Goal: Information Seeking & Learning: Learn about a topic

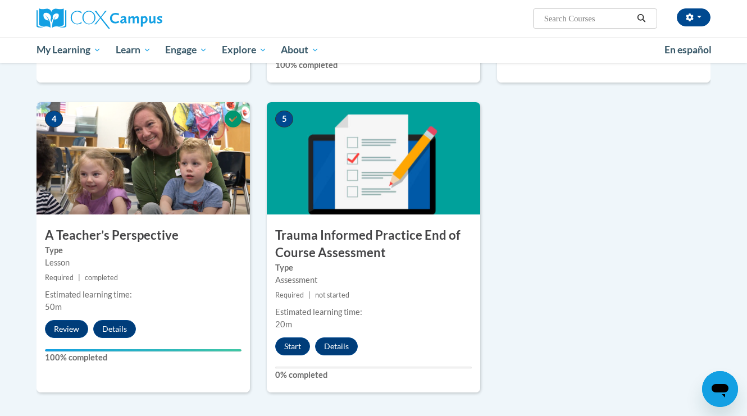
scroll to position [506, 0]
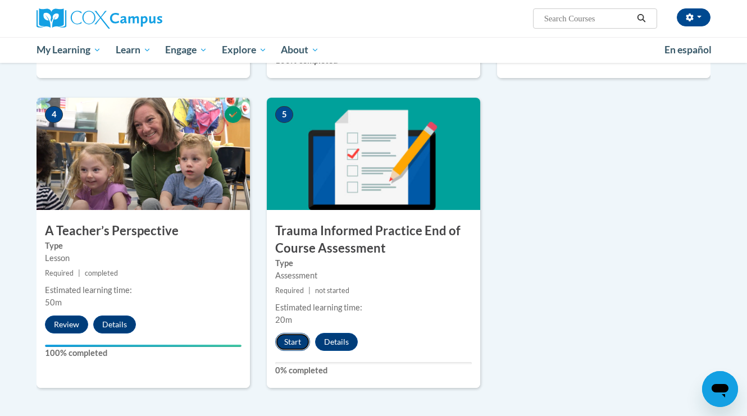
click at [289, 339] on button "Start" at bounding box center [292, 342] width 35 height 18
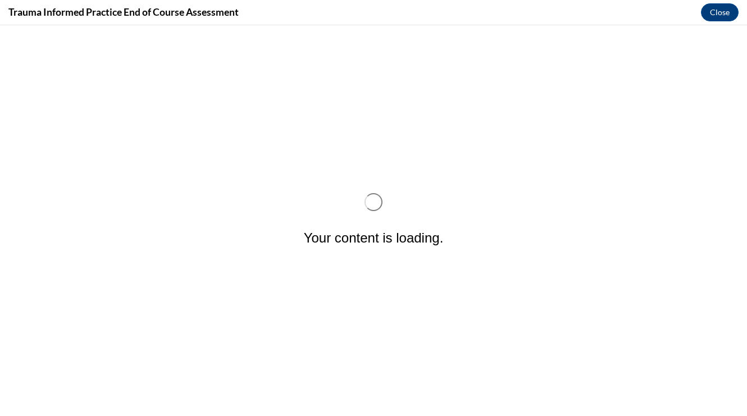
scroll to position [0, 0]
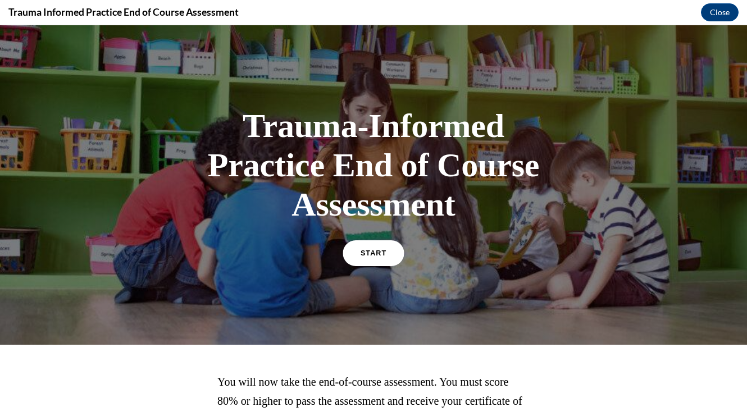
click at [372, 256] on span "START" at bounding box center [374, 254] width 26 height 8
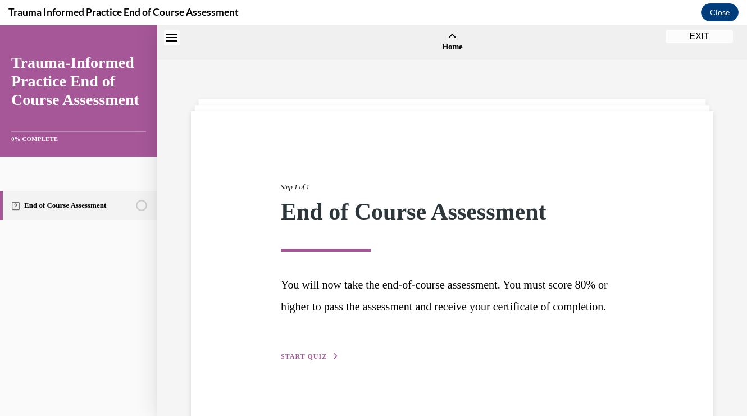
scroll to position [35, 0]
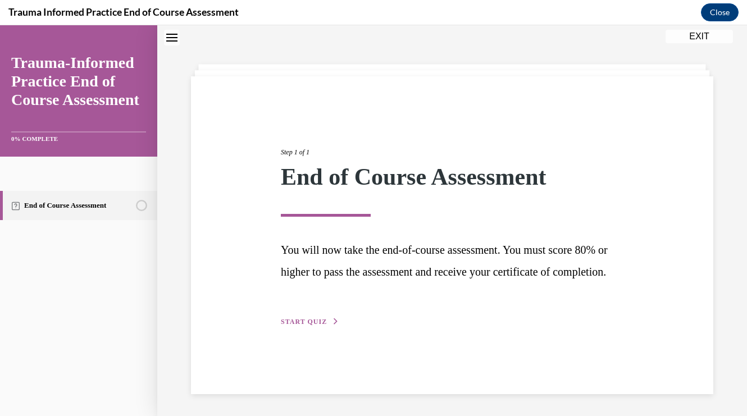
click at [310, 326] on span "START QUIZ" at bounding box center [304, 322] width 46 height 8
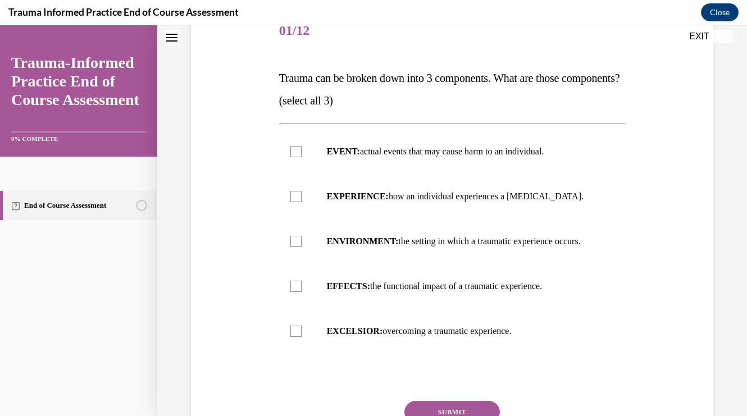
scroll to position [152, 0]
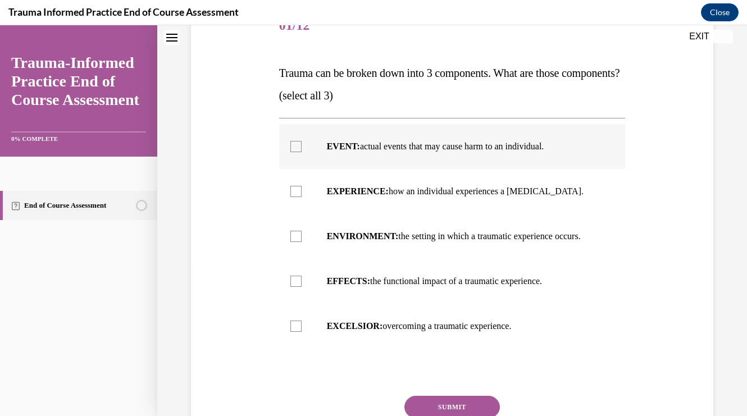
click at [335, 151] on strong "EVENT:" at bounding box center [343, 147] width 33 height 10
click at [302, 152] on input "EVENT: actual events that may cause harm to an individual." at bounding box center [296, 146] width 11 height 11
checkbox input "true"
click at [348, 241] on strong "ENVIRONMENT:" at bounding box center [363, 237] width 72 height 10
click at [302, 242] on input "ENVIRONMENT: the setting in which a traumatic experience occurs." at bounding box center [296, 236] width 11 height 11
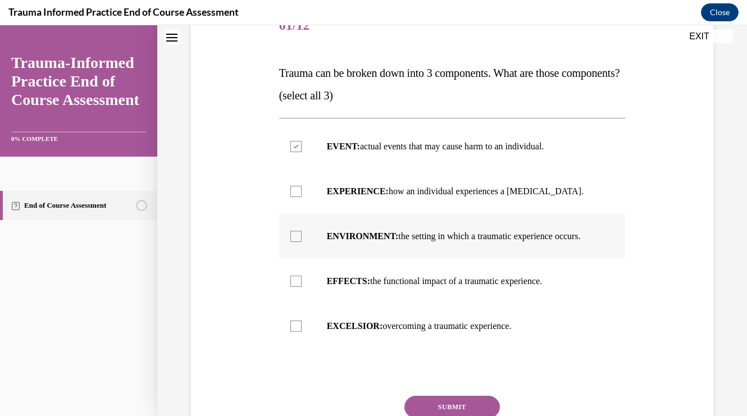
checkbox input "true"
click at [361, 196] on strong "EXPERIENCE:" at bounding box center [358, 192] width 62 height 10
click at [302, 197] on input "EXPERIENCE: how an individual experiences a stressor." at bounding box center [296, 191] width 11 height 11
checkbox input "true"
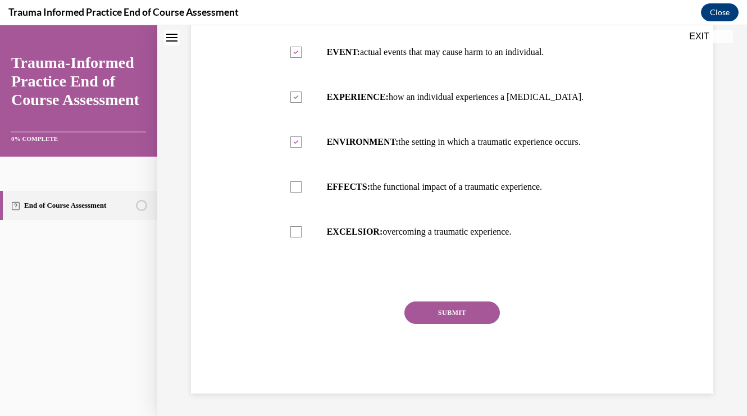
click at [439, 309] on button "SUBMIT" at bounding box center [453, 313] width 96 height 22
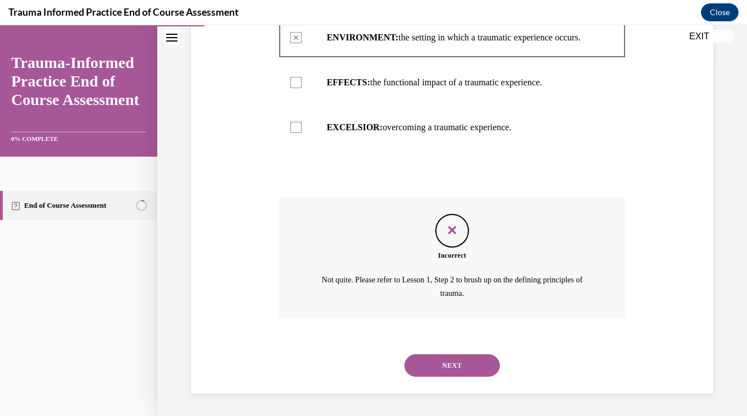
scroll to position [373, 0]
click at [449, 364] on button "NEXT" at bounding box center [453, 366] width 96 height 22
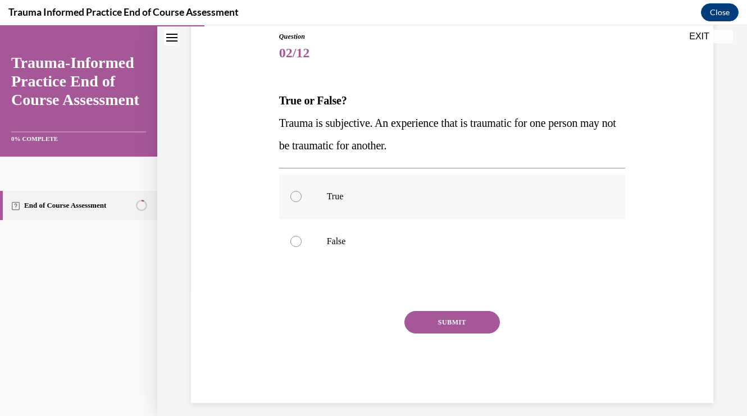
click at [406, 212] on label "True" at bounding box center [452, 196] width 347 height 45
click at [302, 202] on input "True" at bounding box center [296, 196] width 11 height 11
radio input "true"
click at [451, 318] on button "SUBMIT" at bounding box center [453, 322] width 96 height 22
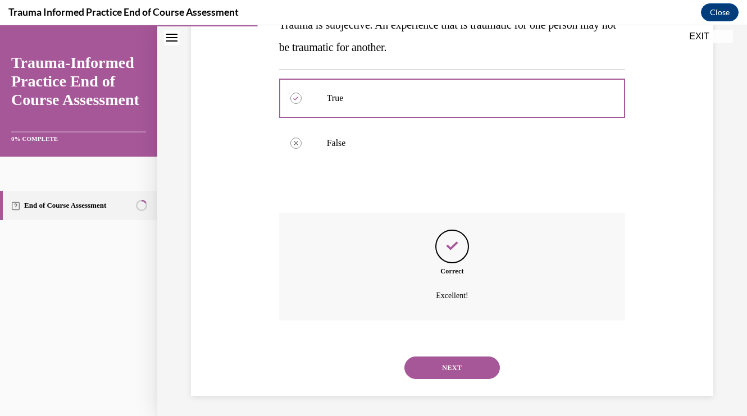
scroll to position [225, 0]
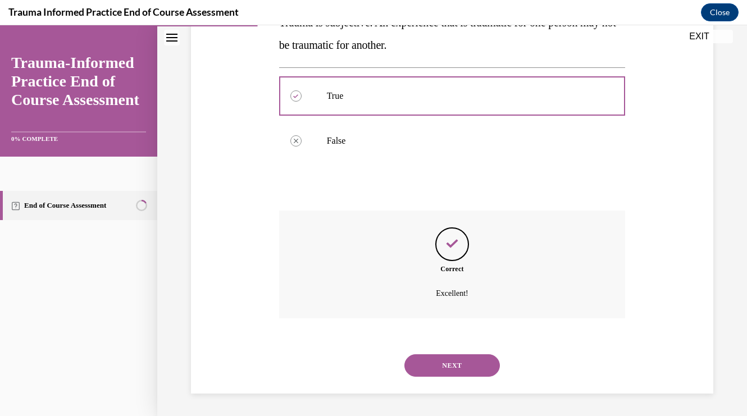
click at [453, 358] on button "NEXT" at bounding box center [453, 366] width 96 height 22
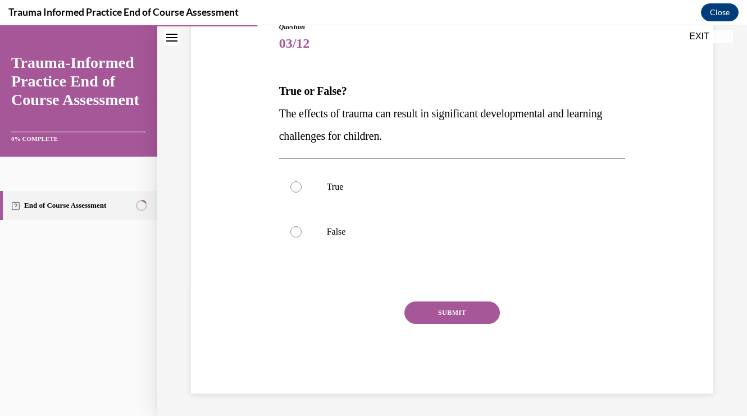
scroll to position [125, 0]
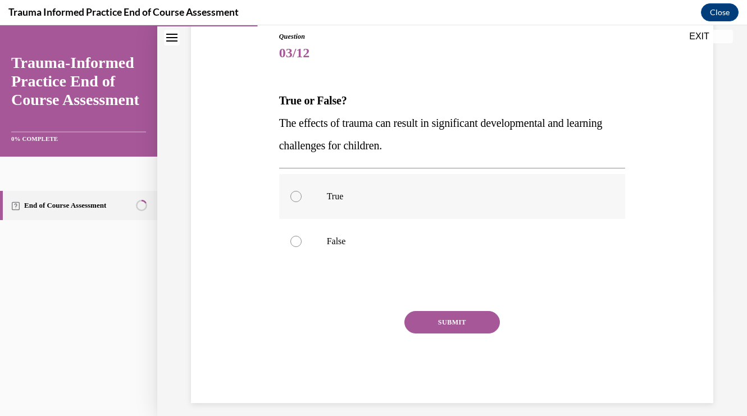
click at [448, 203] on label "True" at bounding box center [452, 196] width 347 height 45
click at [302, 202] on input "True" at bounding box center [296, 196] width 11 height 11
radio input "true"
click at [462, 319] on button "SUBMIT" at bounding box center [453, 322] width 96 height 22
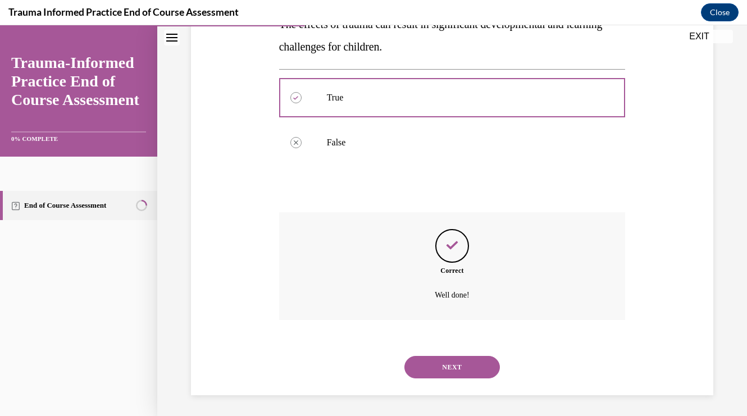
scroll to position [225, 0]
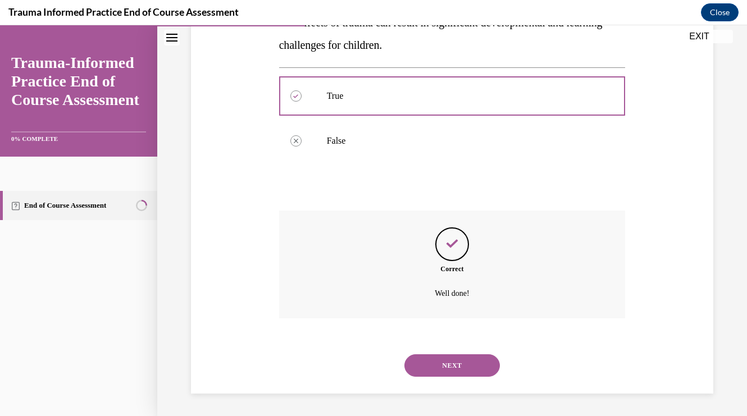
click at [456, 364] on button "NEXT" at bounding box center [453, 366] width 96 height 22
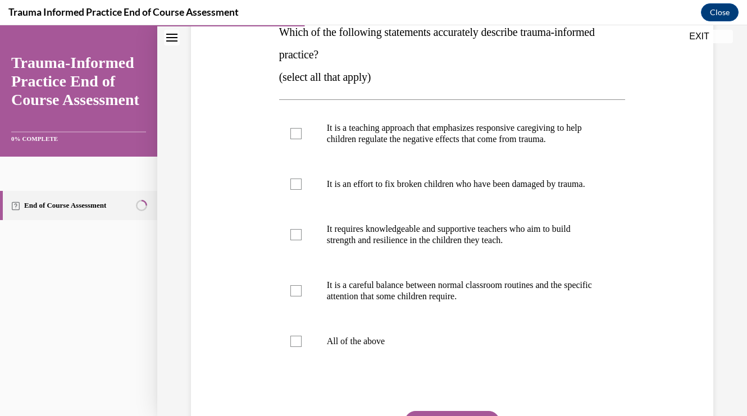
scroll to position [192, 0]
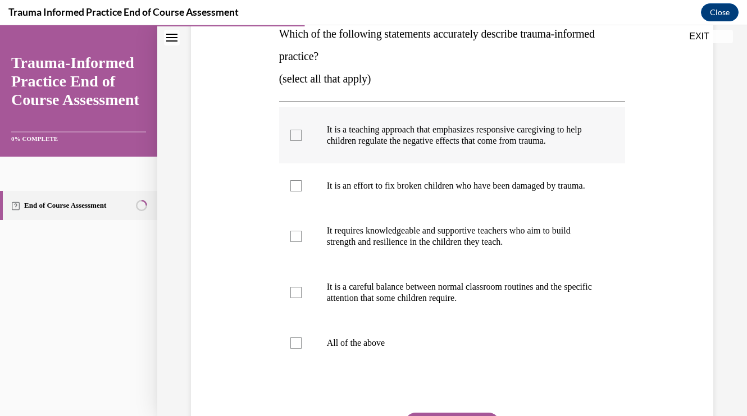
click at [432, 146] on p "It is a teaching approach that emphasizes responsive caregiving to help childre…" at bounding box center [462, 135] width 271 height 22
click at [302, 141] on input "It is a teaching approach that emphasizes responsive caregiving to help childre…" at bounding box center [296, 135] width 11 height 11
checkbox input "true"
click at [421, 228] on label "It requires knowledgeable and supportive teachers who aim to build strength and…" at bounding box center [452, 236] width 347 height 56
click at [302, 231] on input "It requires knowledgeable and supportive teachers who aim to build strength and…" at bounding box center [296, 236] width 11 height 11
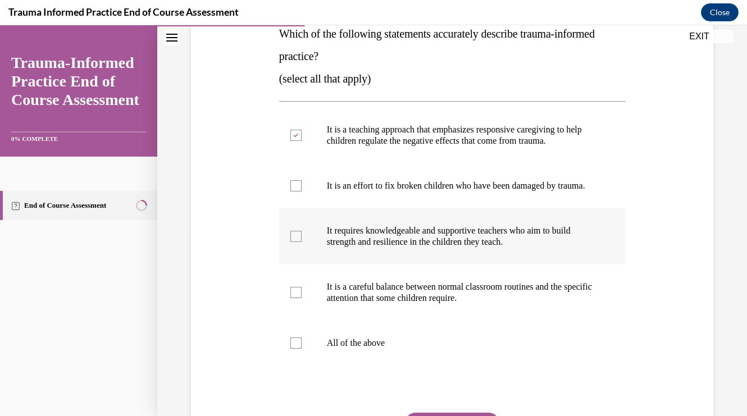
checkbox input "true"
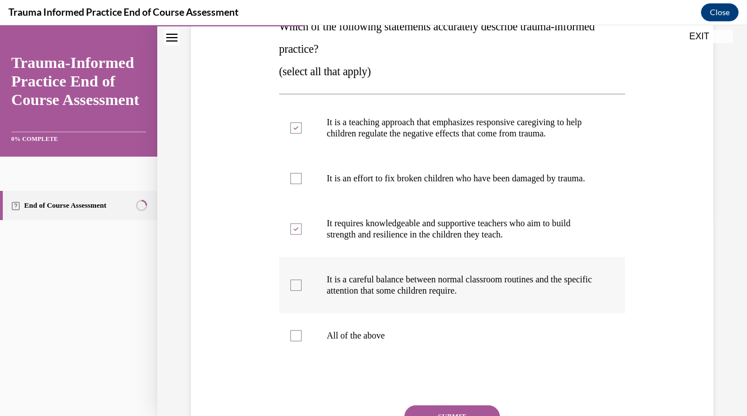
click at [410, 297] on p "It is a careful balance between normal classroom routines and the specific atte…" at bounding box center [462, 285] width 271 height 22
click at [302, 291] on input "It is a careful balance between normal classroom routines and the specific atte…" at bounding box center [296, 285] width 11 height 11
checkbox input "true"
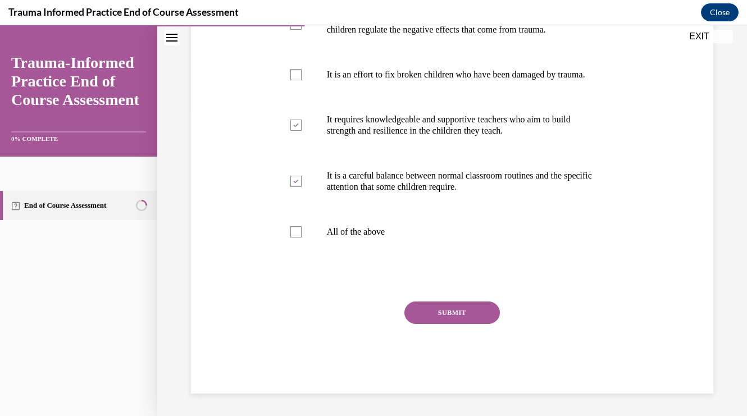
click at [433, 319] on button "SUBMIT" at bounding box center [453, 313] width 96 height 22
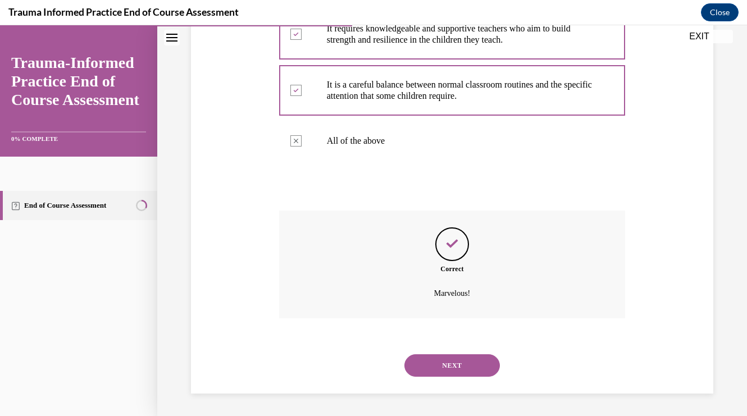
scroll to position [405, 0]
click at [445, 365] on button "NEXT" at bounding box center [453, 366] width 96 height 22
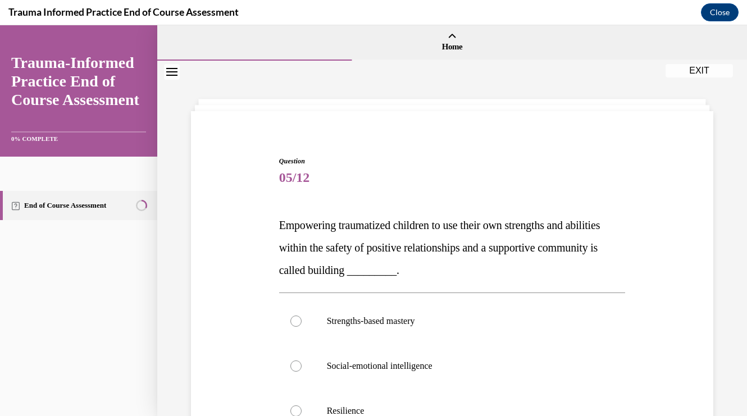
click at [401, 233] on p "Empowering traumatized children to use their own strengths and abilities within…" at bounding box center [452, 247] width 347 height 67
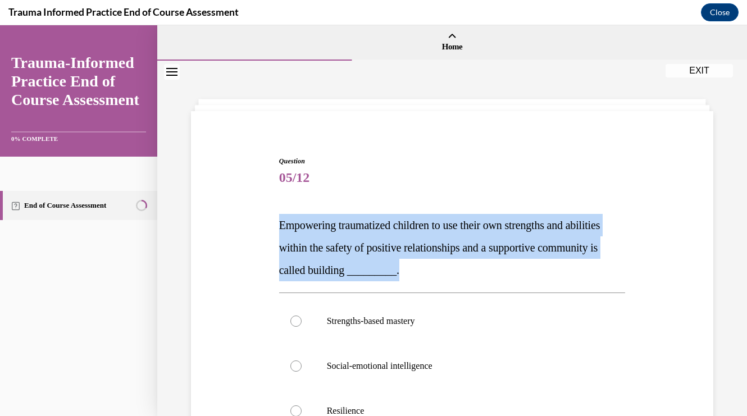
click at [401, 233] on p "Empowering traumatized children to use their own strengths and abilities within…" at bounding box center [452, 247] width 347 height 67
copy span "Empowering traumatized children to use their own strengths and abilities within…"
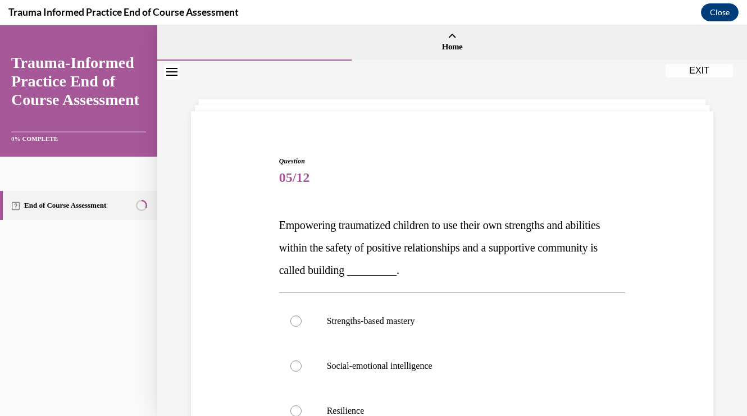
click at [268, 202] on div "Question 05/12 Empowering traumatized children to use their own strengths and a…" at bounding box center [452, 371] width 528 height 496
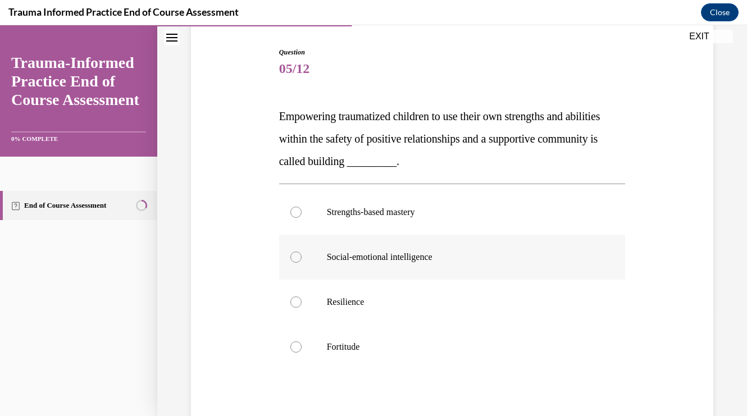
scroll to position [117, 0]
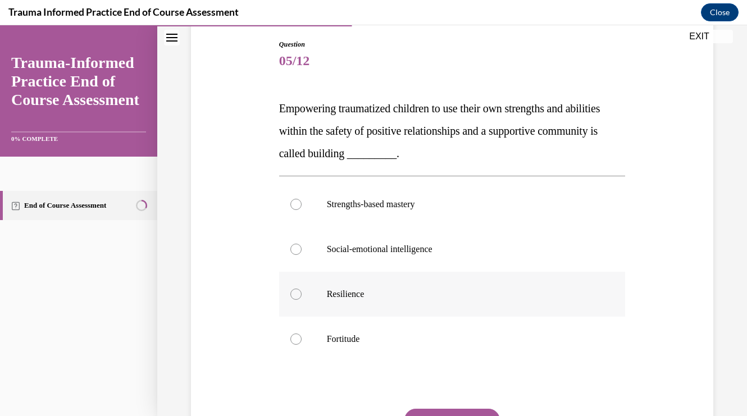
click at [351, 293] on p "Resilience" at bounding box center [462, 294] width 271 height 11
click at [302, 293] on input "Resilience" at bounding box center [296, 294] width 11 height 11
radio input "true"
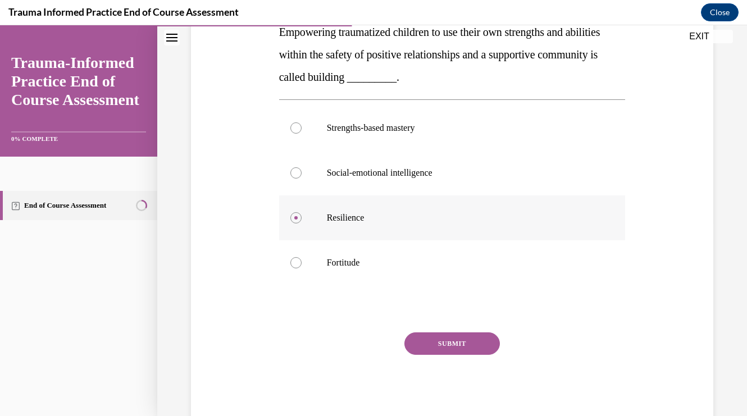
scroll to position [188, 0]
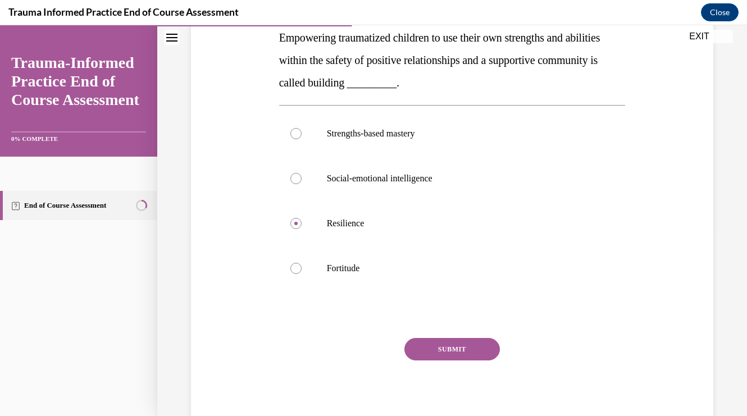
click at [446, 347] on button "SUBMIT" at bounding box center [453, 349] width 96 height 22
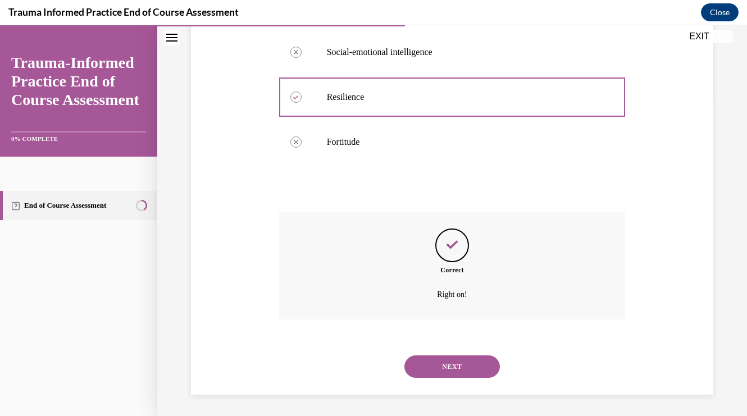
scroll to position [315, 0]
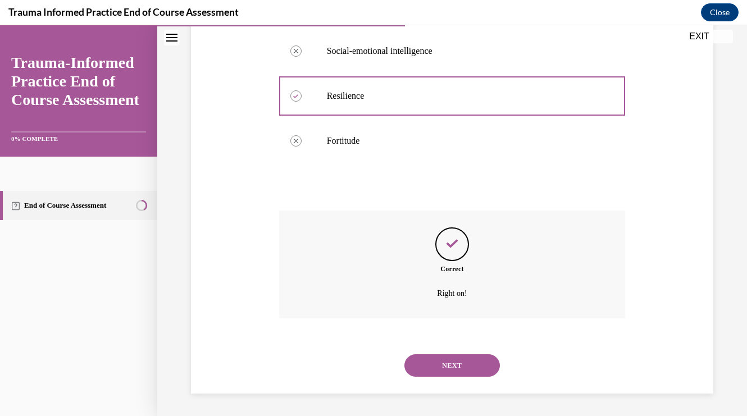
click at [456, 372] on button "NEXT" at bounding box center [453, 366] width 96 height 22
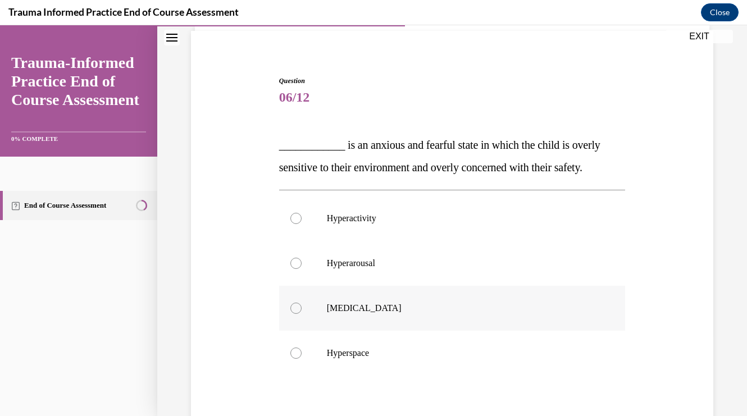
scroll to position [84, 0]
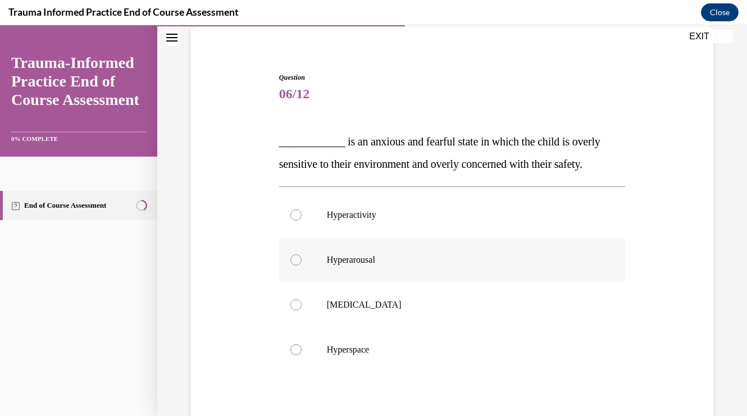
click at [474, 260] on p "Hyperarousal" at bounding box center [462, 260] width 271 height 11
click at [302, 260] on input "Hyperarousal" at bounding box center [296, 260] width 11 height 11
radio input "true"
click at [469, 156] on p "____________ is an anxious and fearful state in which the child is overly sensi…" at bounding box center [452, 152] width 347 height 45
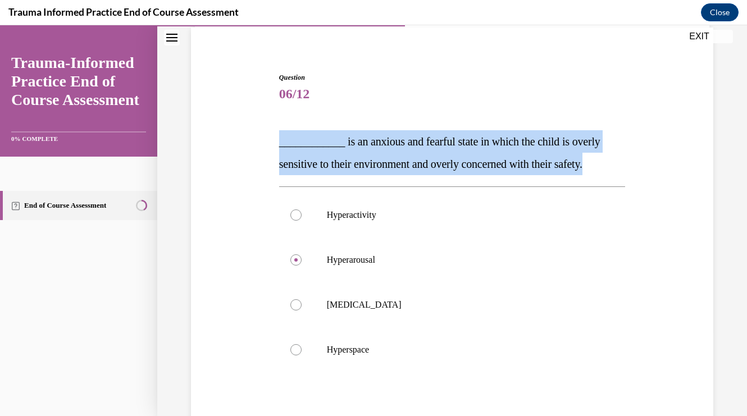
click at [469, 156] on p "____________ is an anxious and fearful state in which the child is overly sensi…" at bounding box center [452, 152] width 347 height 45
copy span "____________ is an anxious and fearful state in which the child is overly sensi…"
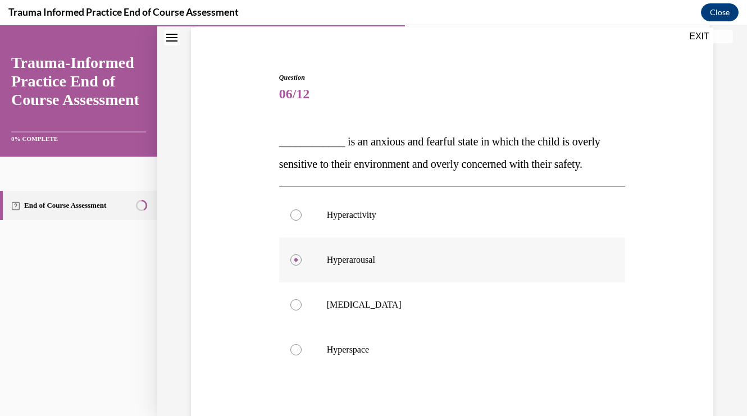
click at [356, 257] on p "Hyperarousal" at bounding box center [462, 260] width 271 height 11
click at [302, 257] on input "Hyperarousal" at bounding box center [296, 260] width 11 height 11
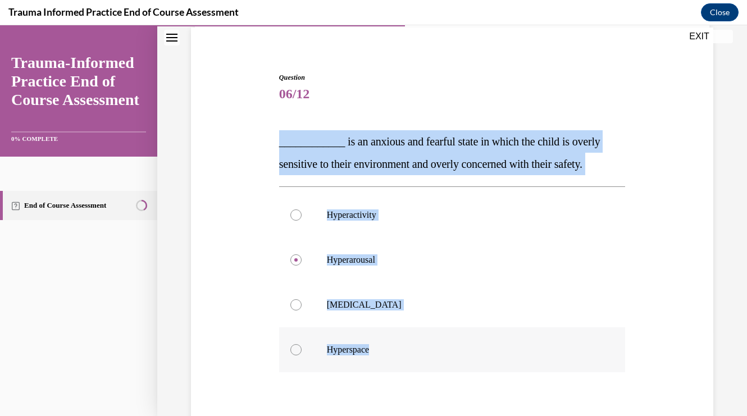
drag, startPoint x: 278, startPoint y: 147, endPoint x: 386, endPoint y: 360, distance: 238.5
click at [386, 360] on div "Question 06/12 ____________ is an anxious and fearful state in which the child …" at bounding box center [452, 284] width 352 height 456
copy div "____________ is an anxious and fearful state in which the child is overly sensi…"
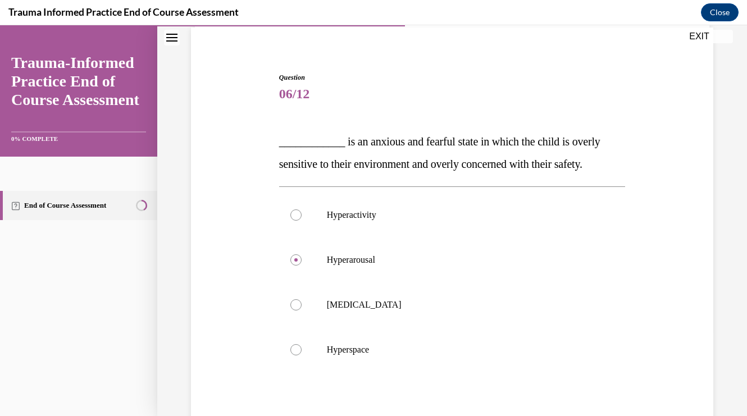
click at [244, 221] on div "Question 06/12 ____________ is an anxious and fearful state in which the child …" at bounding box center [452, 275] width 528 height 473
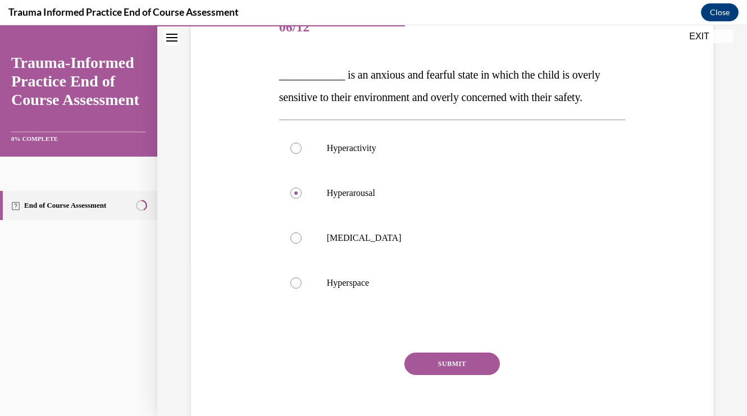
scroll to position [202, 0]
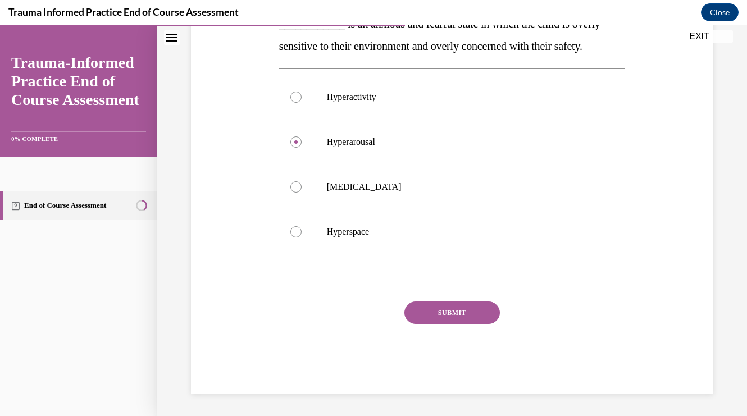
click at [444, 311] on button "SUBMIT" at bounding box center [453, 313] width 96 height 22
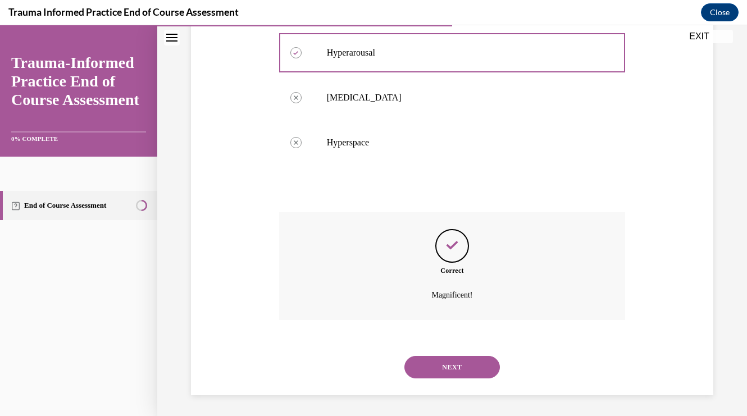
scroll to position [293, 0]
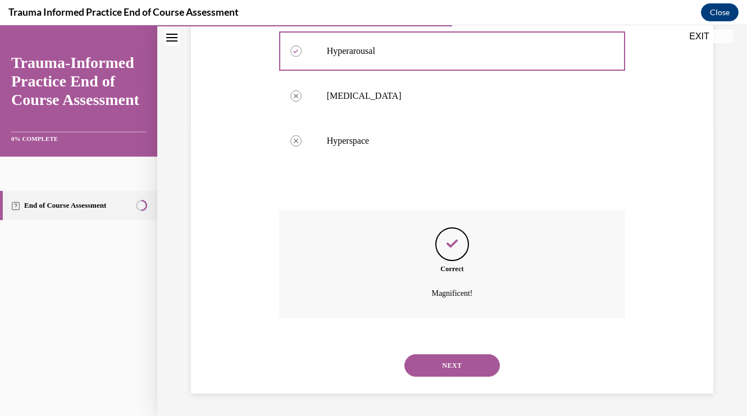
click at [451, 366] on button "NEXT" at bounding box center [453, 366] width 96 height 22
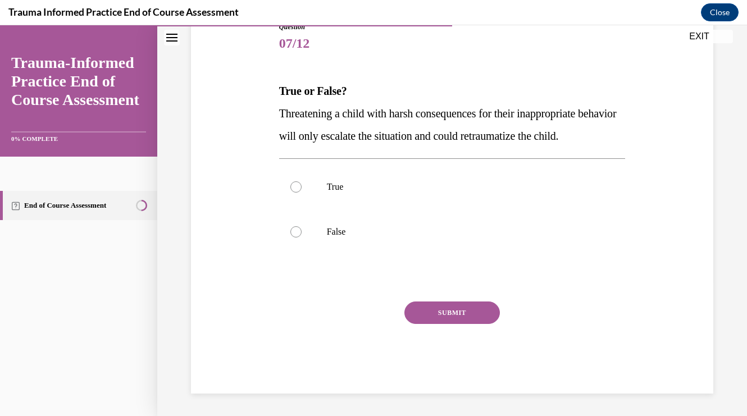
scroll to position [125, 0]
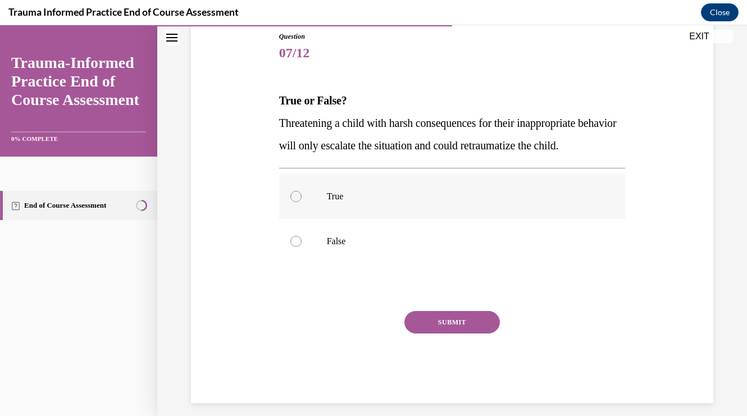
click at [432, 219] on label "True" at bounding box center [452, 196] width 347 height 45
click at [302, 202] on input "True" at bounding box center [296, 196] width 11 height 11
radio input "true"
click at [459, 334] on button "SUBMIT" at bounding box center [453, 322] width 96 height 22
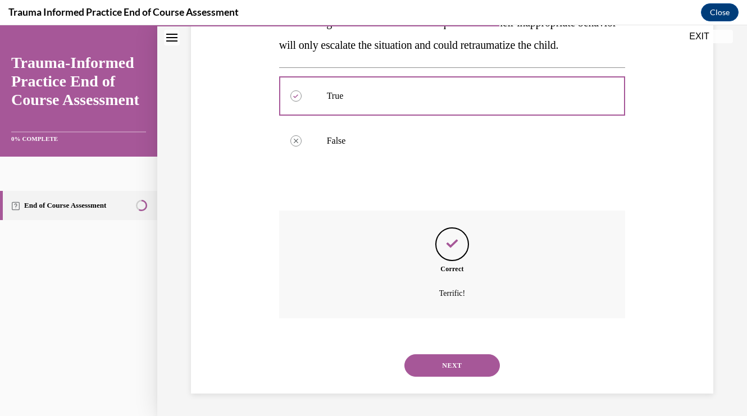
scroll to position [248, 0]
click at [459, 358] on button "NEXT" at bounding box center [453, 366] width 96 height 22
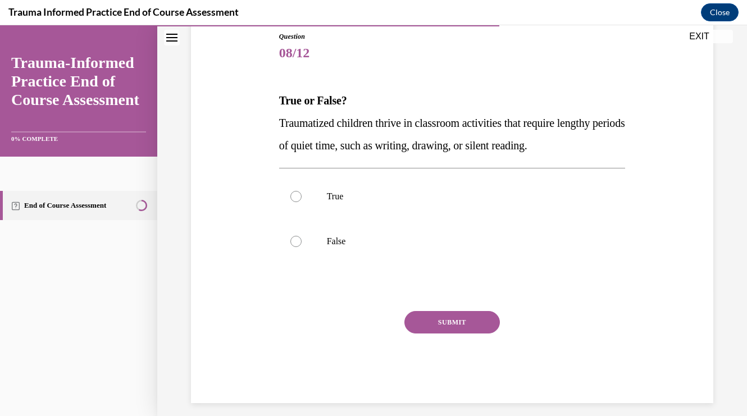
click at [458, 154] on p "Traumatized children thrive in classroom activities that require lengthy period…" at bounding box center [452, 134] width 347 height 45
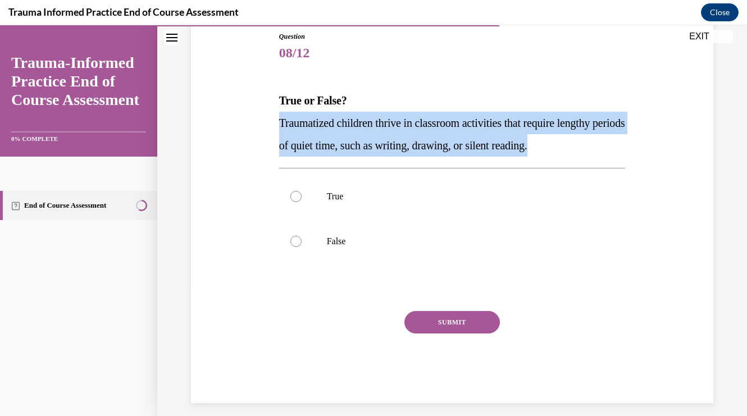
click at [458, 154] on p "Traumatized children thrive in classroom activities that require lengthy period…" at bounding box center [452, 134] width 347 height 45
copy span "Traumatized children thrive in classroom activities that require lengthy period…"
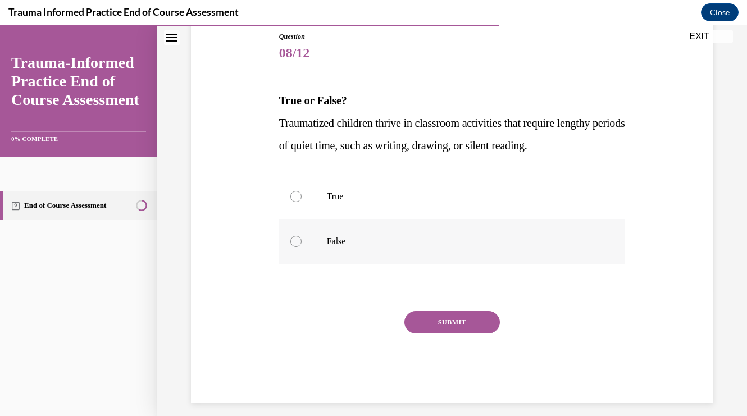
click at [342, 236] on p "False" at bounding box center [462, 241] width 271 height 11
click at [302, 236] on input "False" at bounding box center [296, 241] width 11 height 11
radio input "true"
click at [428, 324] on button "SUBMIT" at bounding box center [453, 322] width 96 height 22
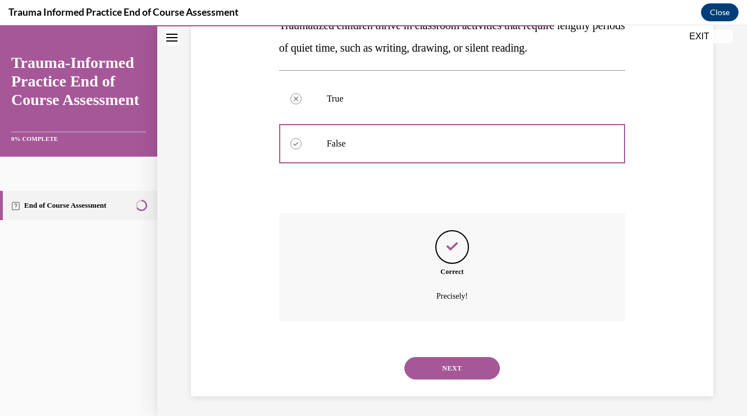
scroll to position [225, 0]
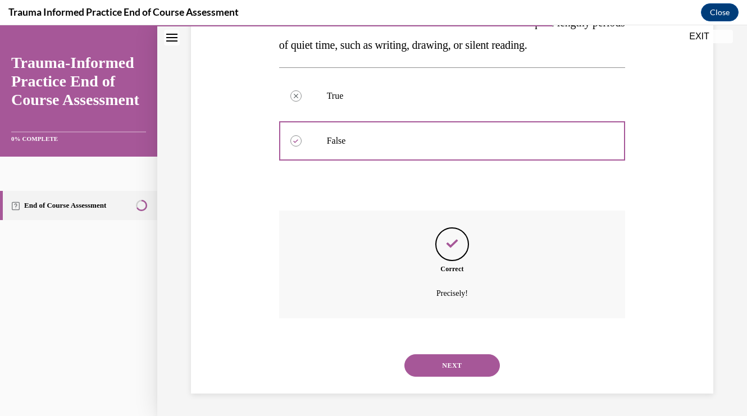
click at [433, 362] on button "NEXT" at bounding box center [453, 366] width 96 height 22
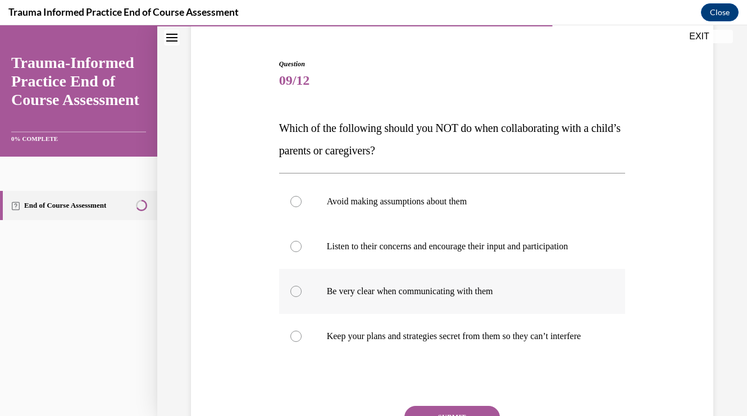
scroll to position [102, 0]
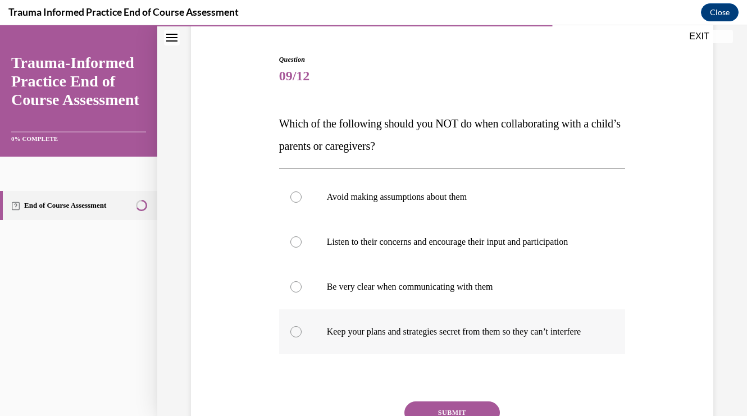
click at [453, 335] on p "Keep your plans and strategies secret from them so they can’t interfere" at bounding box center [462, 331] width 271 height 11
click at [302, 335] on input "Keep your plans and strategies secret from them so they can’t interfere" at bounding box center [296, 331] width 11 height 11
radio input "true"
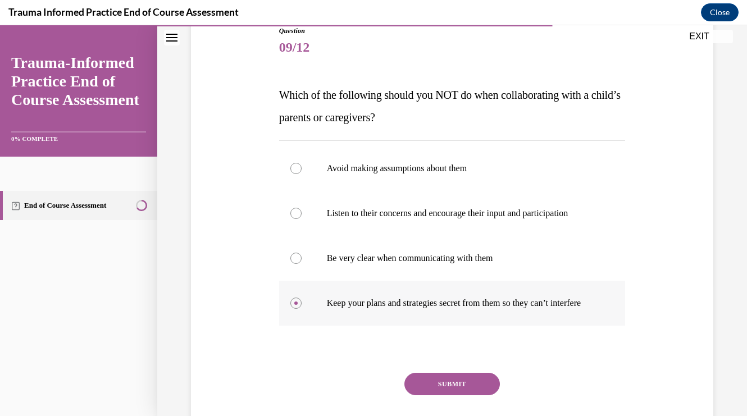
scroll to position [133, 0]
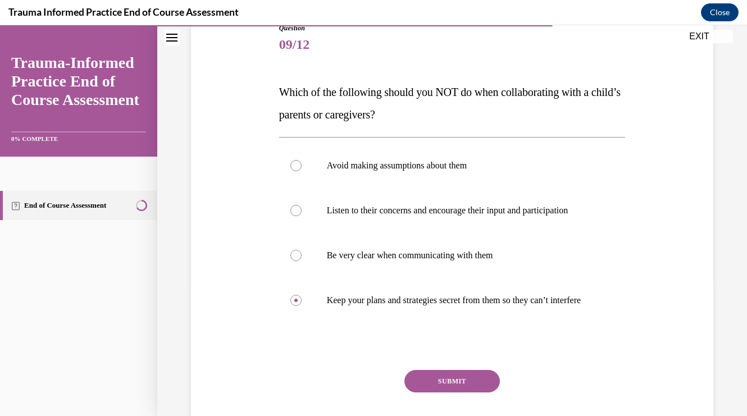
click at [455, 393] on button "SUBMIT" at bounding box center [453, 381] width 96 height 22
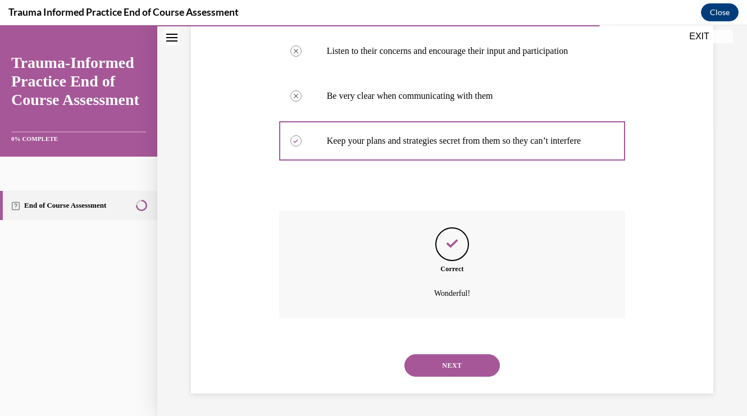
scroll to position [304, 0]
click at [451, 373] on button "NEXT" at bounding box center [453, 366] width 96 height 22
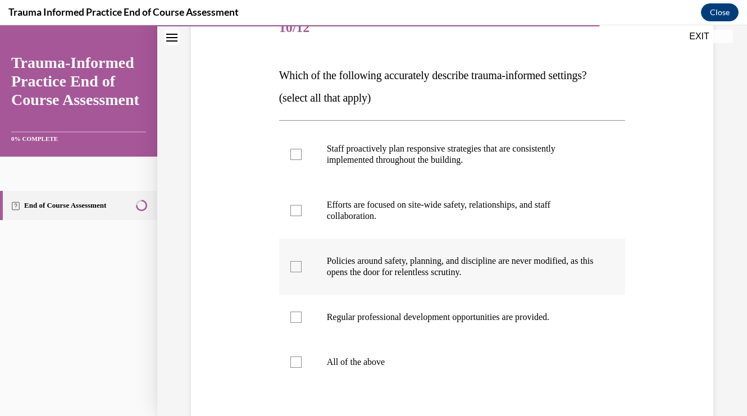
scroll to position [152, 0]
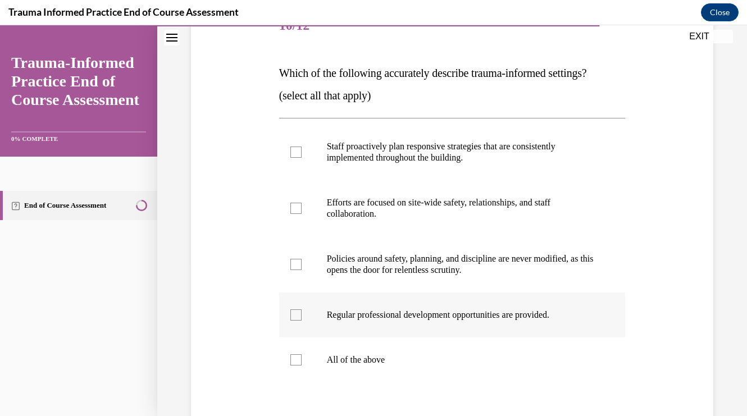
click at [466, 326] on label "Regular professional development opportunities are provided." at bounding box center [452, 315] width 347 height 45
click at [302, 321] on input "Regular professional development opportunities are provided." at bounding box center [296, 315] width 11 height 11
checkbox input "true"
click at [476, 218] on p "Efforts are focused on site-wide safety, relationships, and staff collaboration." at bounding box center [462, 208] width 271 height 22
click at [302, 214] on input "Efforts are focused on site-wide safety, relationships, and staff collaboration." at bounding box center [296, 208] width 11 height 11
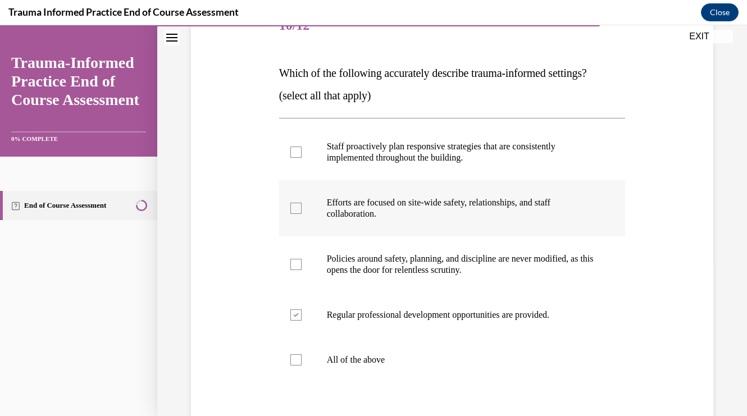
checkbox input "true"
click at [475, 158] on p "Staff proactively plan responsive strategies that are consistently implemented …" at bounding box center [462, 152] width 271 height 22
click at [302, 158] on input "Staff proactively plan responsive strategies that are consistently implemented …" at bounding box center [296, 152] width 11 height 11
checkbox input "true"
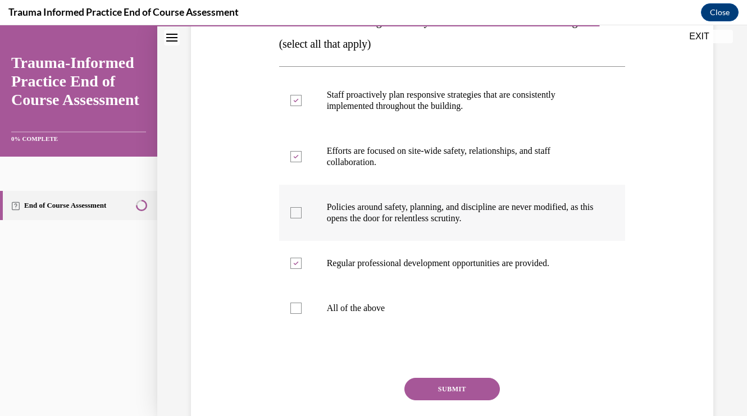
scroll to position [210, 0]
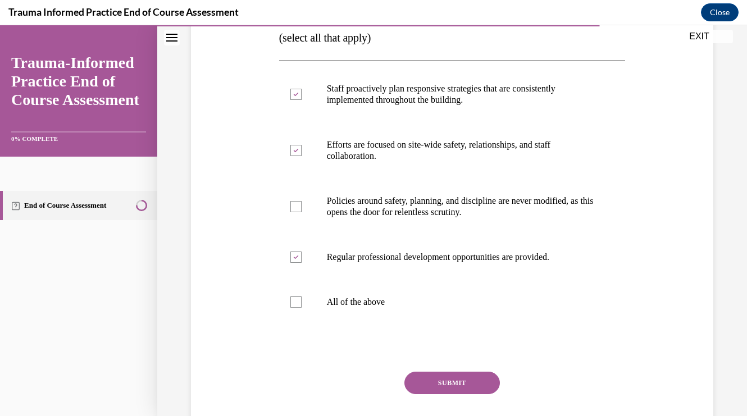
click at [468, 386] on button "SUBMIT" at bounding box center [453, 383] width 96 height 22
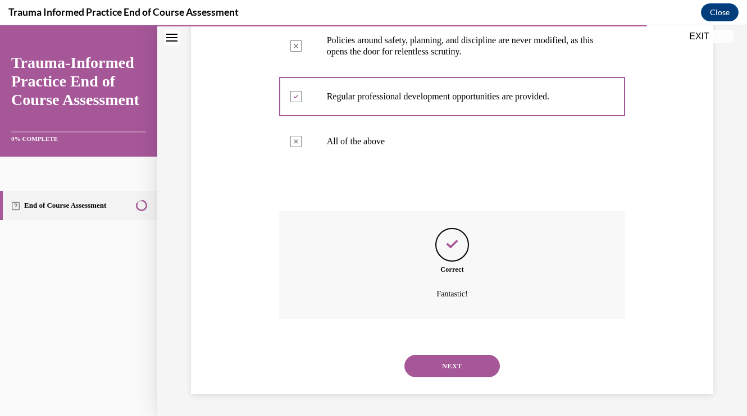
scroll to position [371, 0]
click at [470, 366] on button "NEXT" at bounding box center [453, 366] width 96 height 22
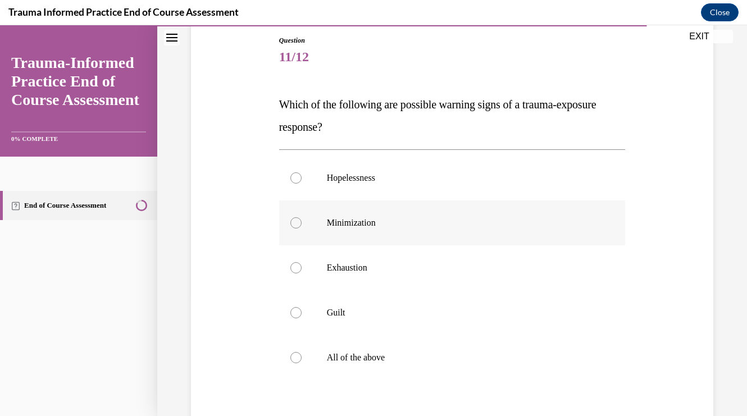
scroll to position [130, 0]
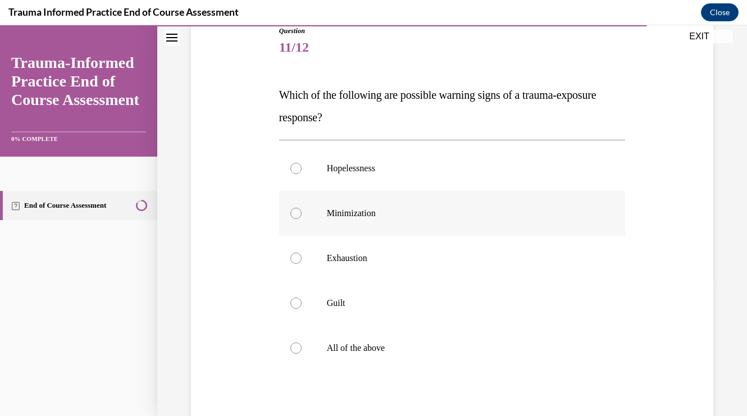
click at [483, 347] on p "All of the above" at bounding box center [462, 348] width 271 height 11
click at [302, 347] on input "All of the above" at bounding box center [296, 348] width 11 height 11
radio input "true"
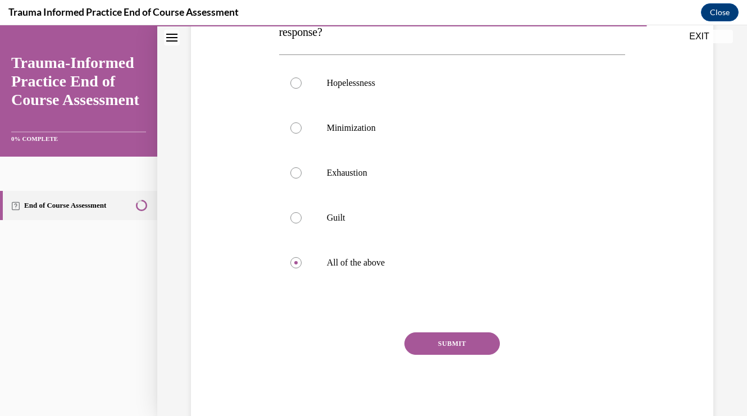
click at [482, 347] on button "SUBMIT" at bounding box center [453, 344] width 96 height 22
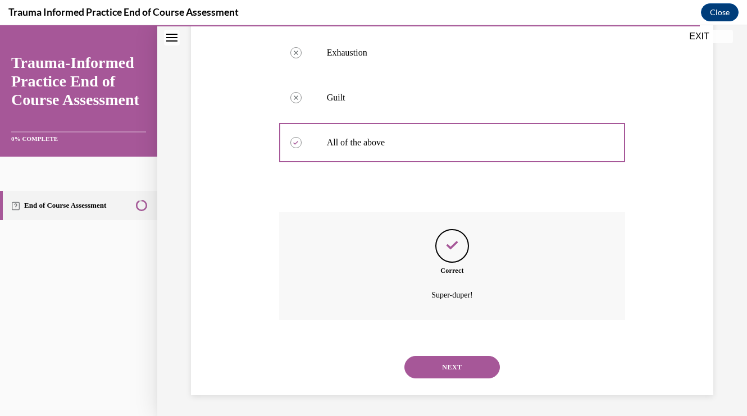
scroll to position [338, 0]
click at [474, 364] on button "NEXT" at bounding box center [453, 366] width 96 height 22
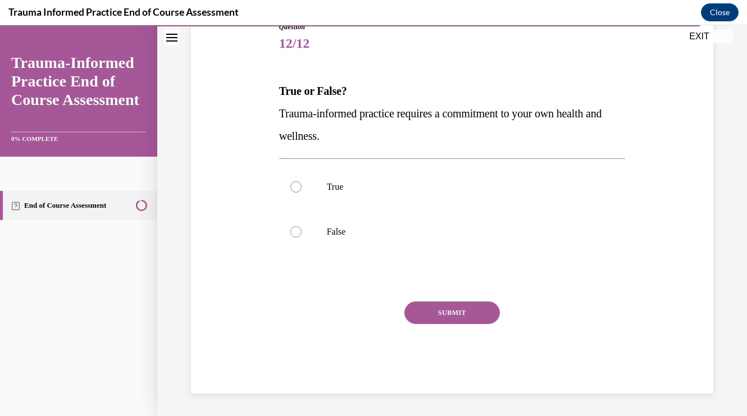
scroll to position [125, 0]
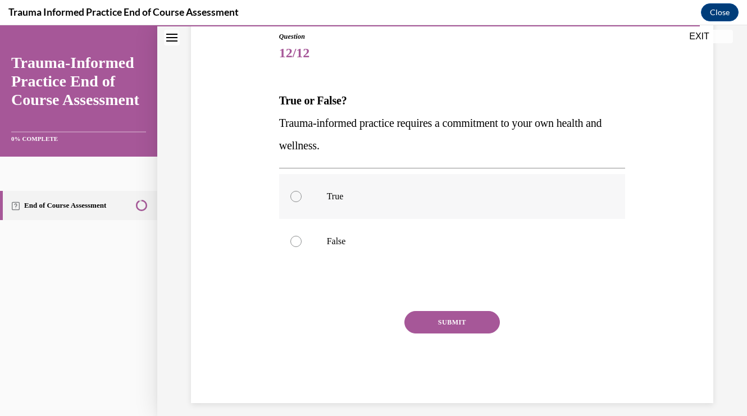
click at [440, 188] on label "True" at bounding box center [452, 196] width 347 height 45
click at [302, 191] on input "True" at bounding box center [296, 196] width 11 height 11
radio input "true"
click at [460, 330] on button "SUBMIT" at bounding box center [453, 322] width 96 height 22
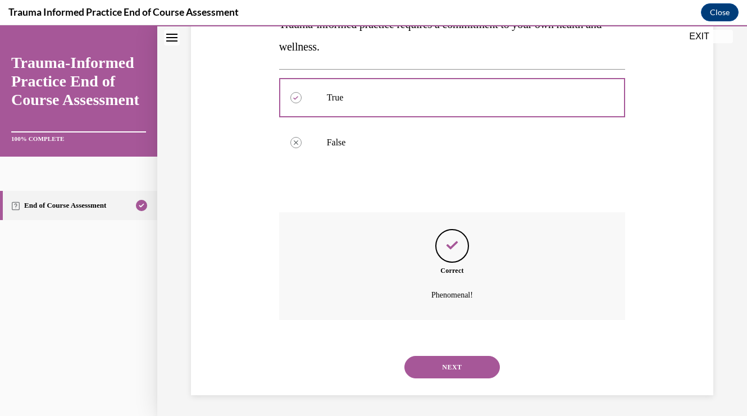
scroll to position [225, 0]
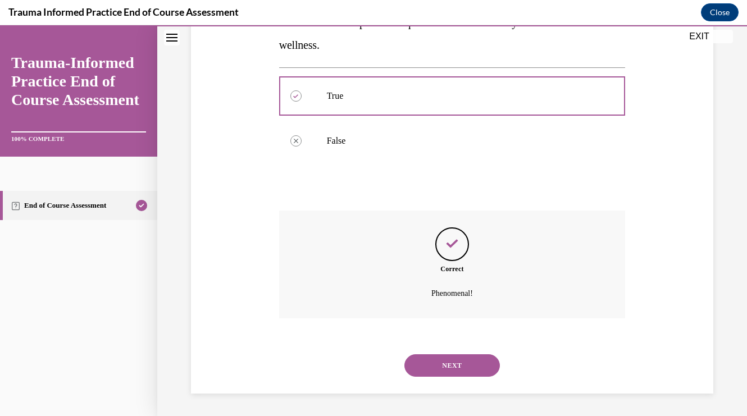
click at [463, 371] on button "NEXT" at bounding box center [453, 366] width 96 height 22
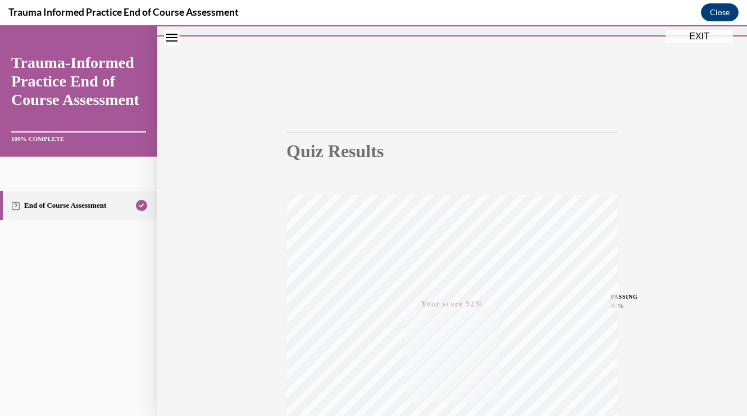
scroll to position [0, 0]
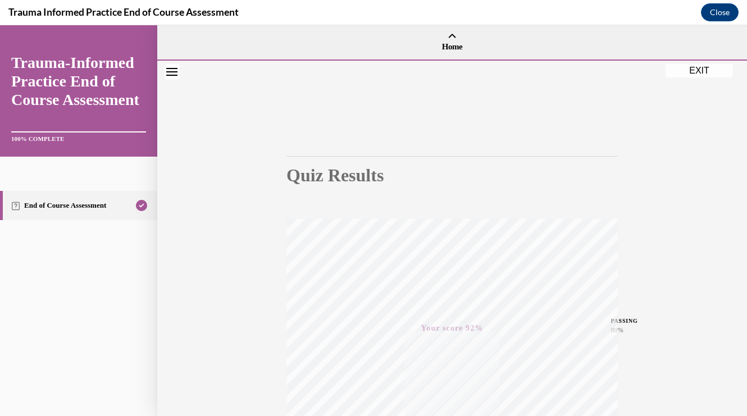
click at [688, 71] on button "EXIT" at bounding box center [699, 70] width 67 height 13
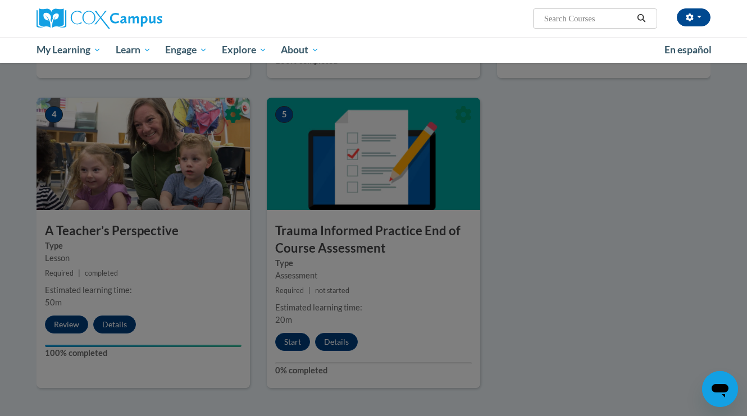
click at [606, 154] on div at bounding box center [373, 208] width 747 height 416
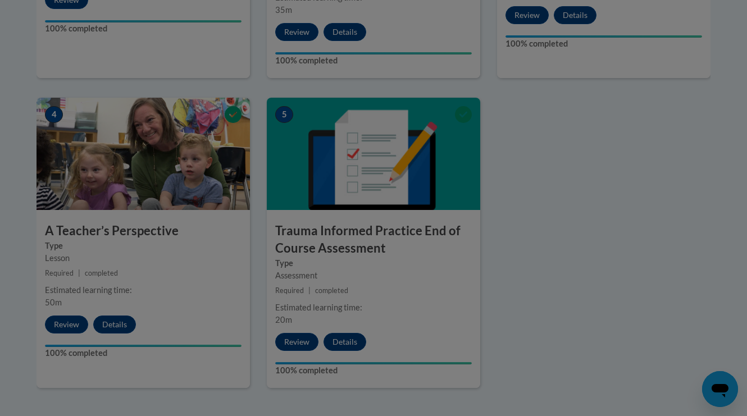
scroll to position [508, 0]
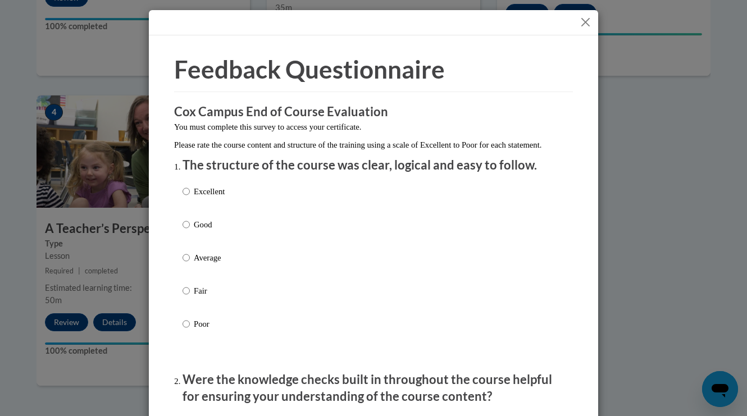
click at [414, 208] on div "Excellent Good Average Fair Poor" at bounding box center [374, 271] width 382 height 183
click at [247, 205] on div "Excellent Good Average Fair Poor" at bounding box center [374, 271] width 382 height 183
click at [215, 198] on p "Excellent" at bounding box center [209, 191] width 31 height 12
click at [190, 198] on input "Excellent" at bounding box center [186, 191] width 7 height 12
radio input "true"
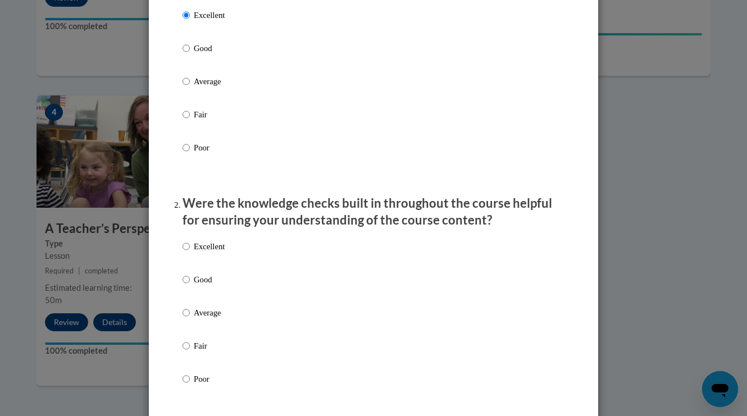
click at [217, 253] on p "Excellent" at bounding box center [209, 247] width 31 height 12
click at [190, 253] on input "Excellent" at bounding box center [186, 247] width 7 height 12
radio input "true"
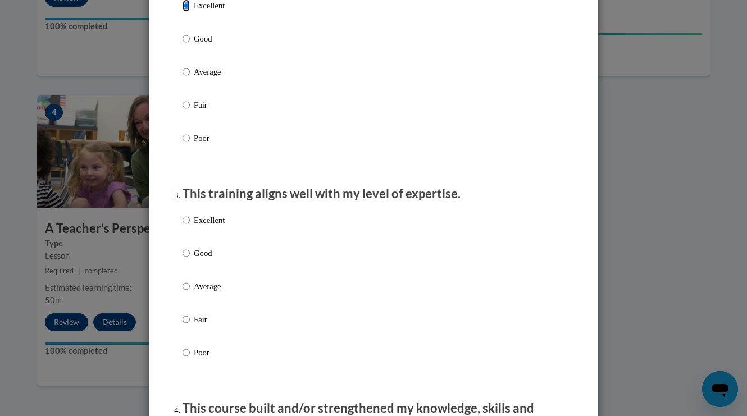
scroll to position [446, 0]
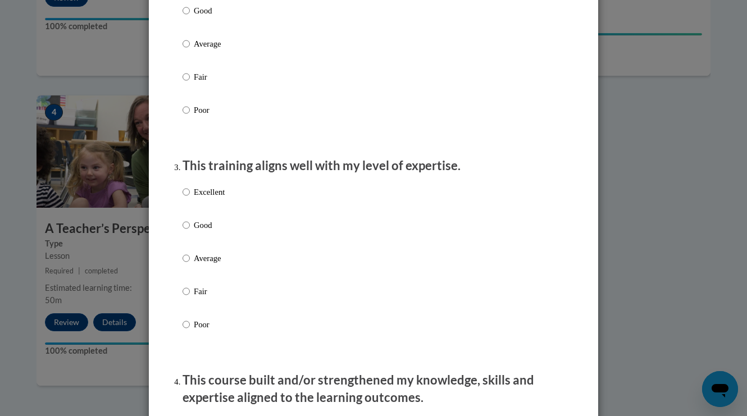
click at [210, 198] on p "Excellent" at bounding box center [209, 192] width 31 height 12
click at [190, 198] on input "Excellent" at bounding box center [186, 192] width 7 height 12
radio input "true"
click at [210, 231] on p "Good" at bounding box center [209, 225] width 31 height 12
click at [190, 231] on input "Good" at bounding box center [186, 225] width 7 height 12
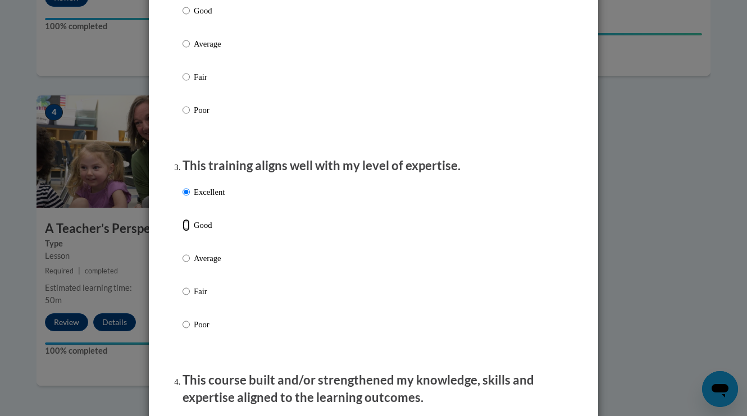
radio input "true"
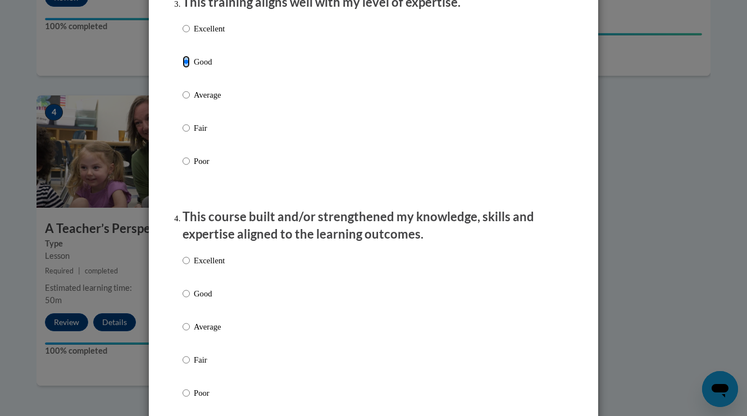
scroll to position [611, 0]
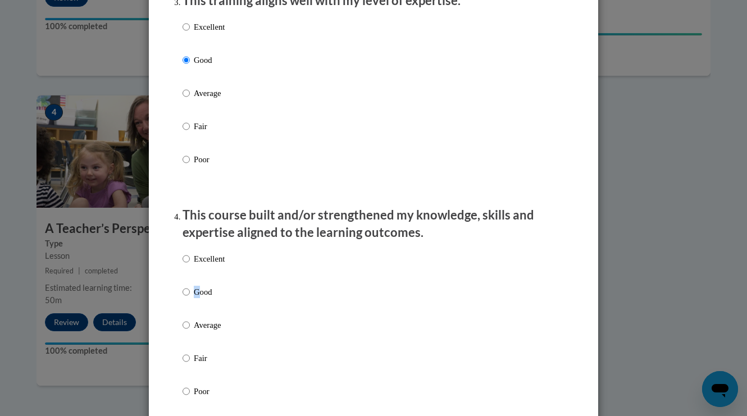
click at [197, 298] on p "Good" at bounding box center [209, 292] width 31 height 12
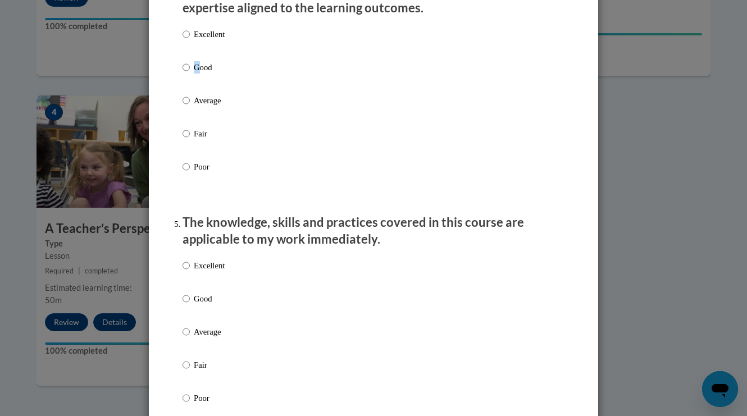
scroll to position [883, 0]
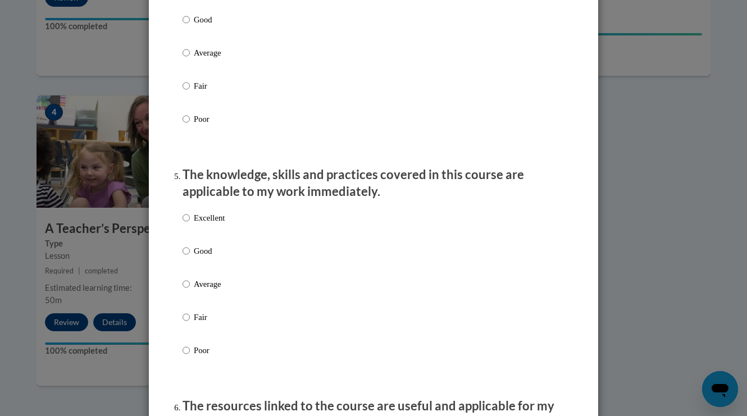
click at [207, 257] on p "Good" at bounding box center [209, 251] width 31 height 12
click at [190, 257] on input "Good" at bounding box center [186, 251] width 7 height 12
radio input "true"
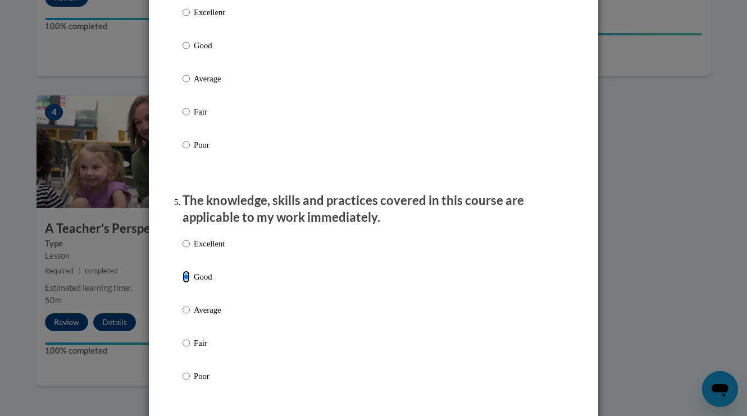
scroll to position [856, 0]
click at [200, 53] on p "Good" at bounding box center [209, 46] width 31 height 12
click at [190, 53] on input "Good" at bounding box center [186, 46] width 7 height 12
radio input "true"
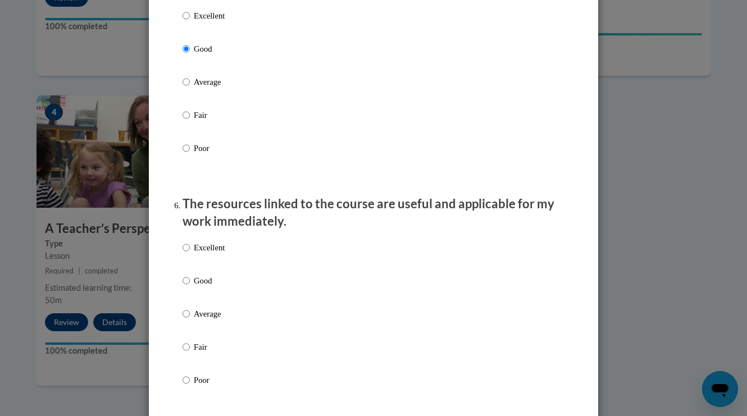
scroll to position [1094, 0]
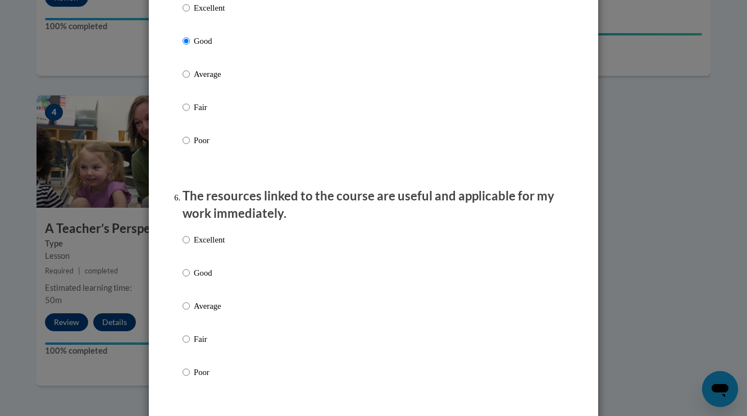
click at [226, 285] on div "Excellent Good Average Fair Poor" at bounding box center [374, 319] width 382 height 183
click at [206, 279] on p "Good" at bounding box center [209, 273] width 31 height 12
click at [190, 279] on input "Good" at bounding box center [186, 273] width 7 height 12
radio input "true"
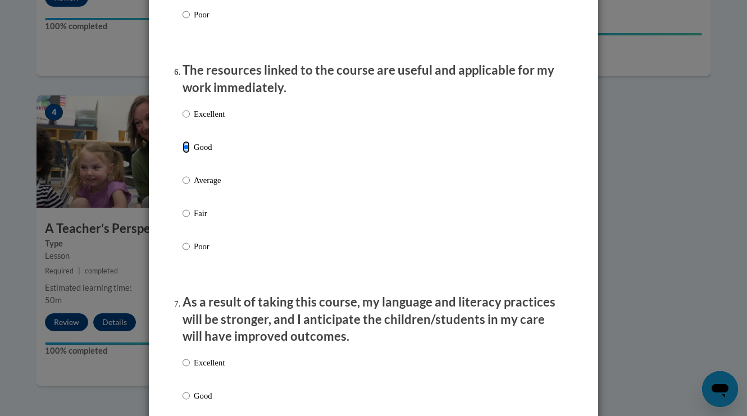
scroll to position [1223, 0]
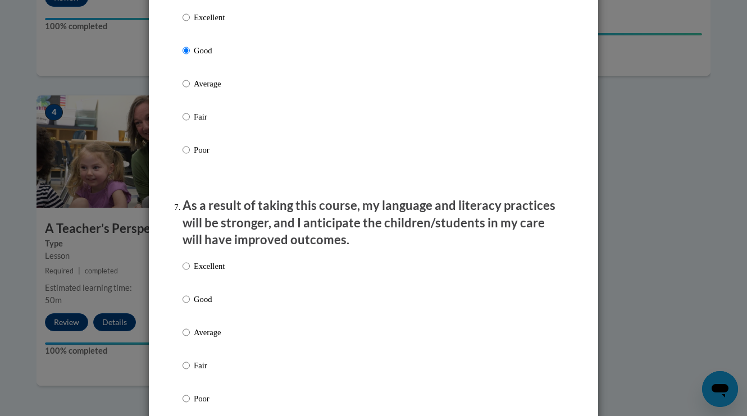
click at [203, 306] on p "Good" at bounding box center [209, 299] width 31 height 12
click at [190, 306] on input "Good" at bounding box center [186, 299] width 7 height 12
radio input "true"
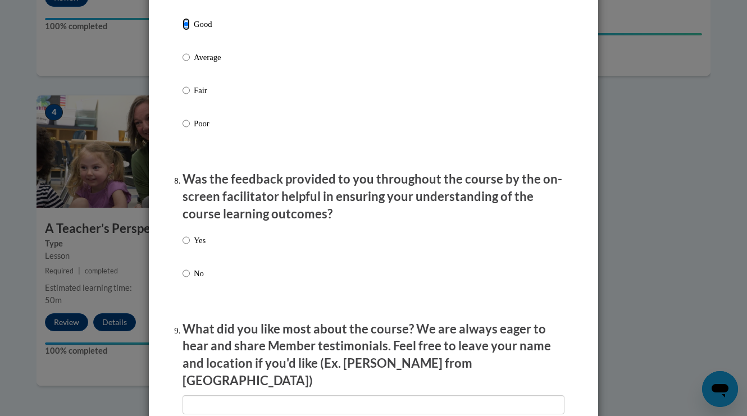
scroll to position [1604, 0]
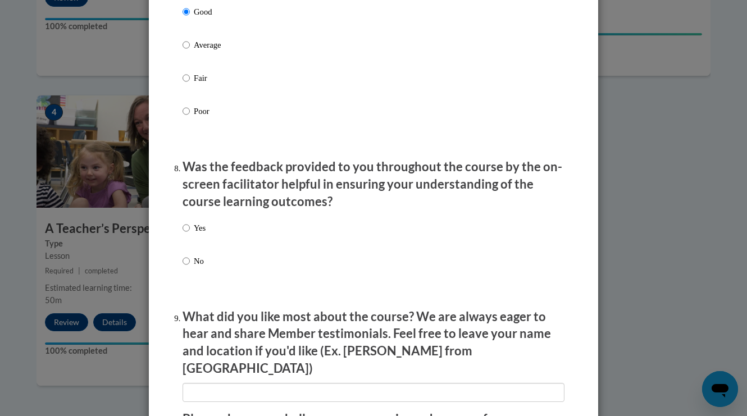
click at [202, 246] on label "Yes" at bounding box center [194, 237] width 23 height 30
click at [190, 234] on input "Yes" at bounding box center [186, 228] width 7 height 12
radio input "true"
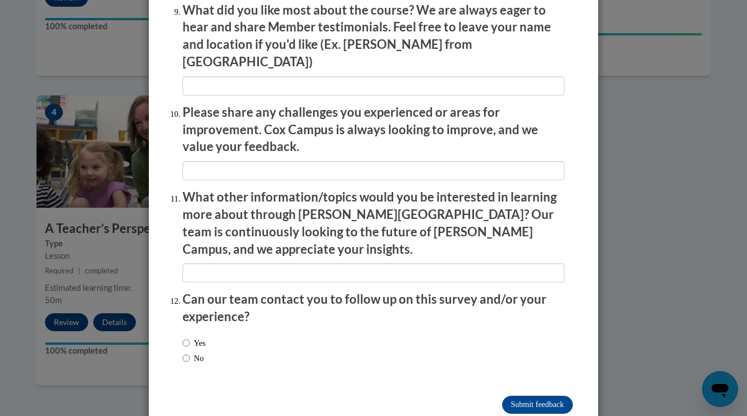
scroll to position [1921, 0]
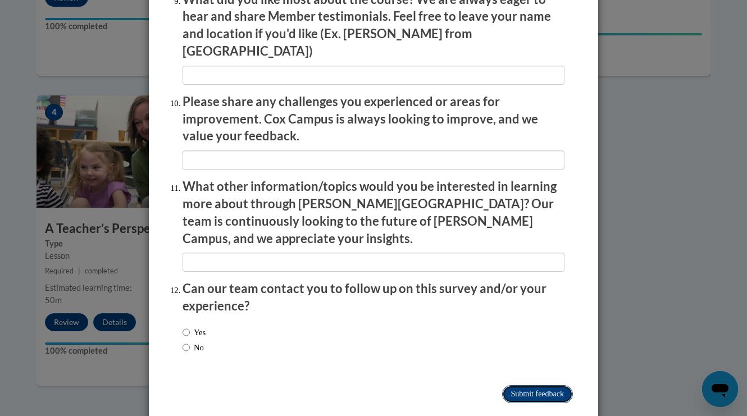
click at [547, 386] on input "Submit feedback" at bounding box center [537, 395] width 71 height 18
